Goal: Task Accomplishment & Management: Use online tool/utility

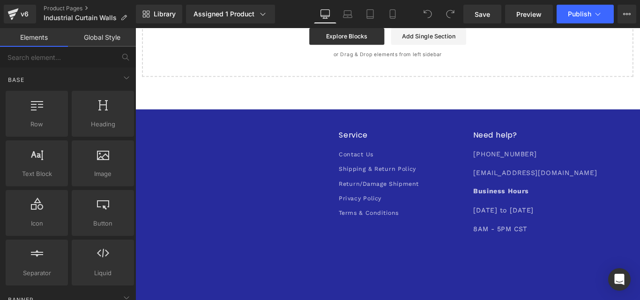
scroll to position [1663, 0]
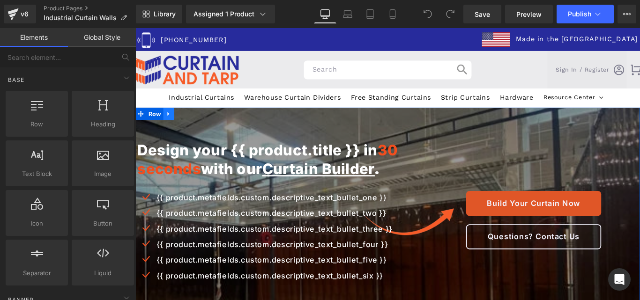
click at [170, 122] on icon at bounding box center [173, 124] width 7 height 7
drag, startPoint x: 183, startPoint y: 125, endPoint x: 246, endPoint y: 173, distance: 78.3
click at [183, 126] on icon at bounding box center [185, 124] width 7 height 7
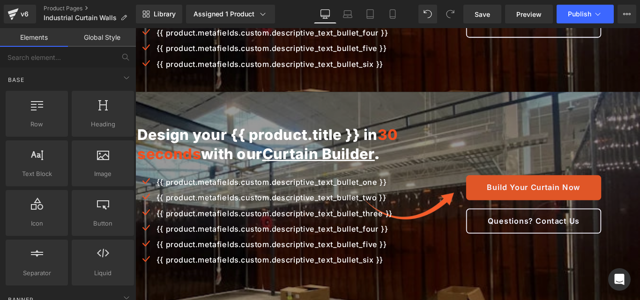
scroll to position [230, 0]
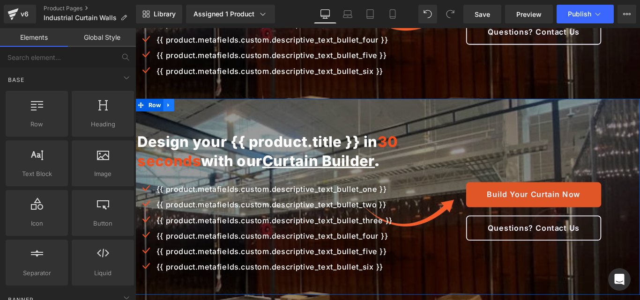
click at [172, 122] on link at bounding box center [173, 115] width 12 height 14
click at [194, 118] on icon at bounding box center [197, 115] width 7 height 7
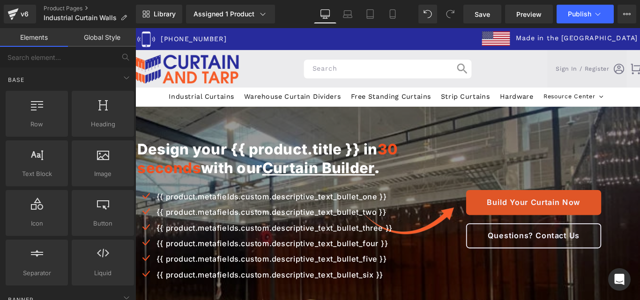
scroll to position [0, 0]
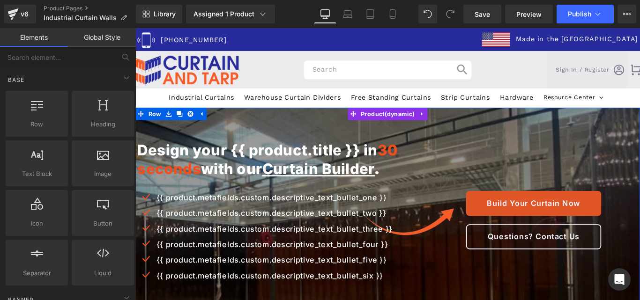
click at [277, 128] on img at bounding box center [418, 282] width 567 height 328
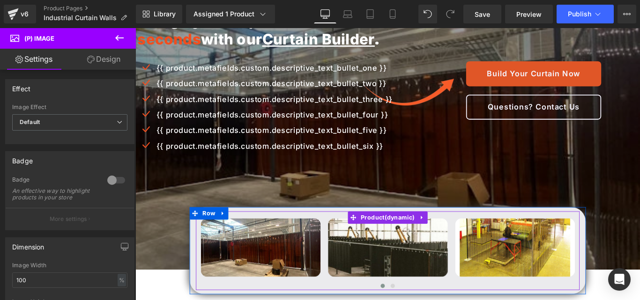
scroll to position [94, 0]
